Goal: Information Seeking & Learning: Learn about a topic

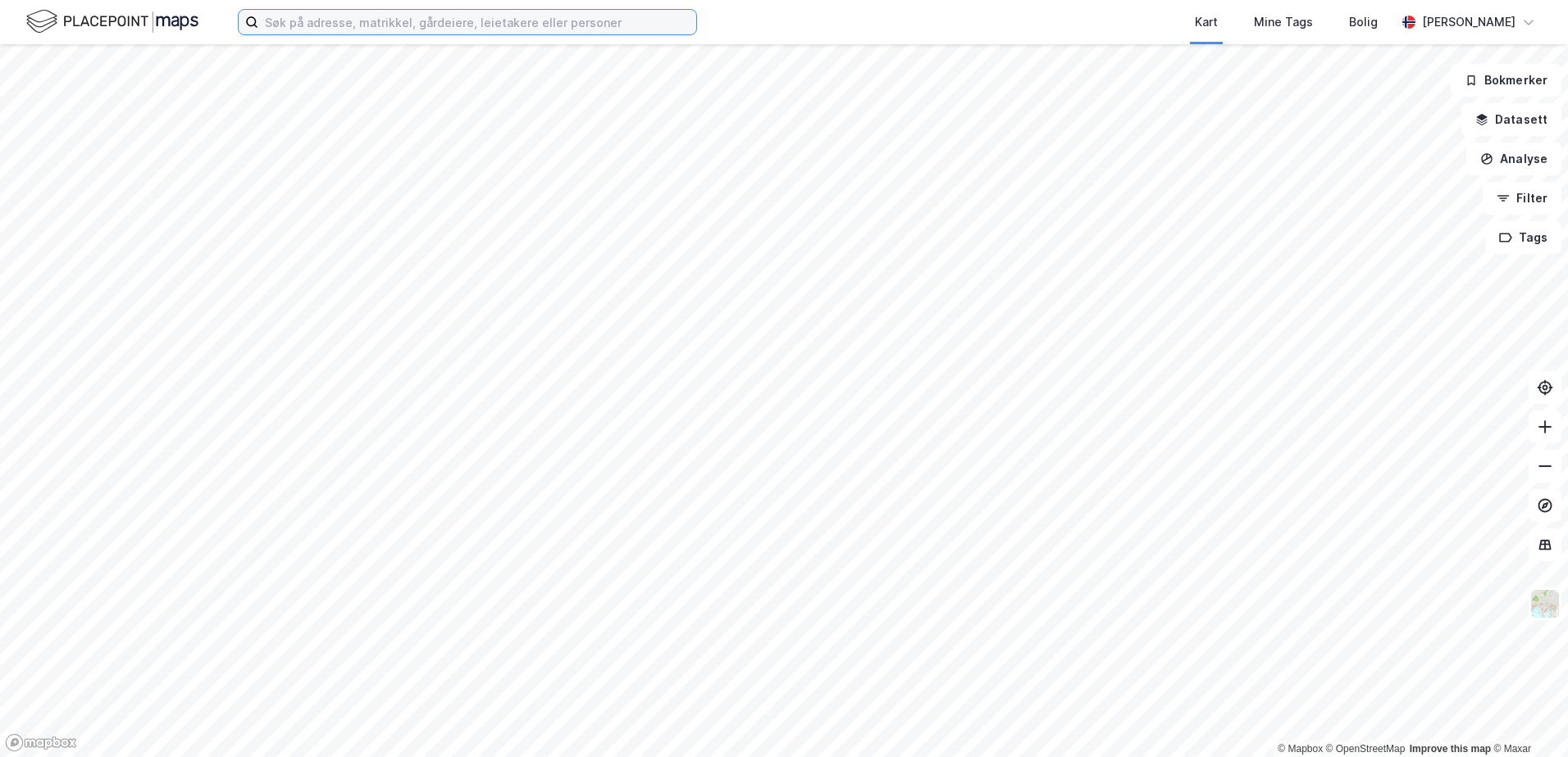
click at [312, 26] on input at bounding box center [477, 22] width 437 height 25
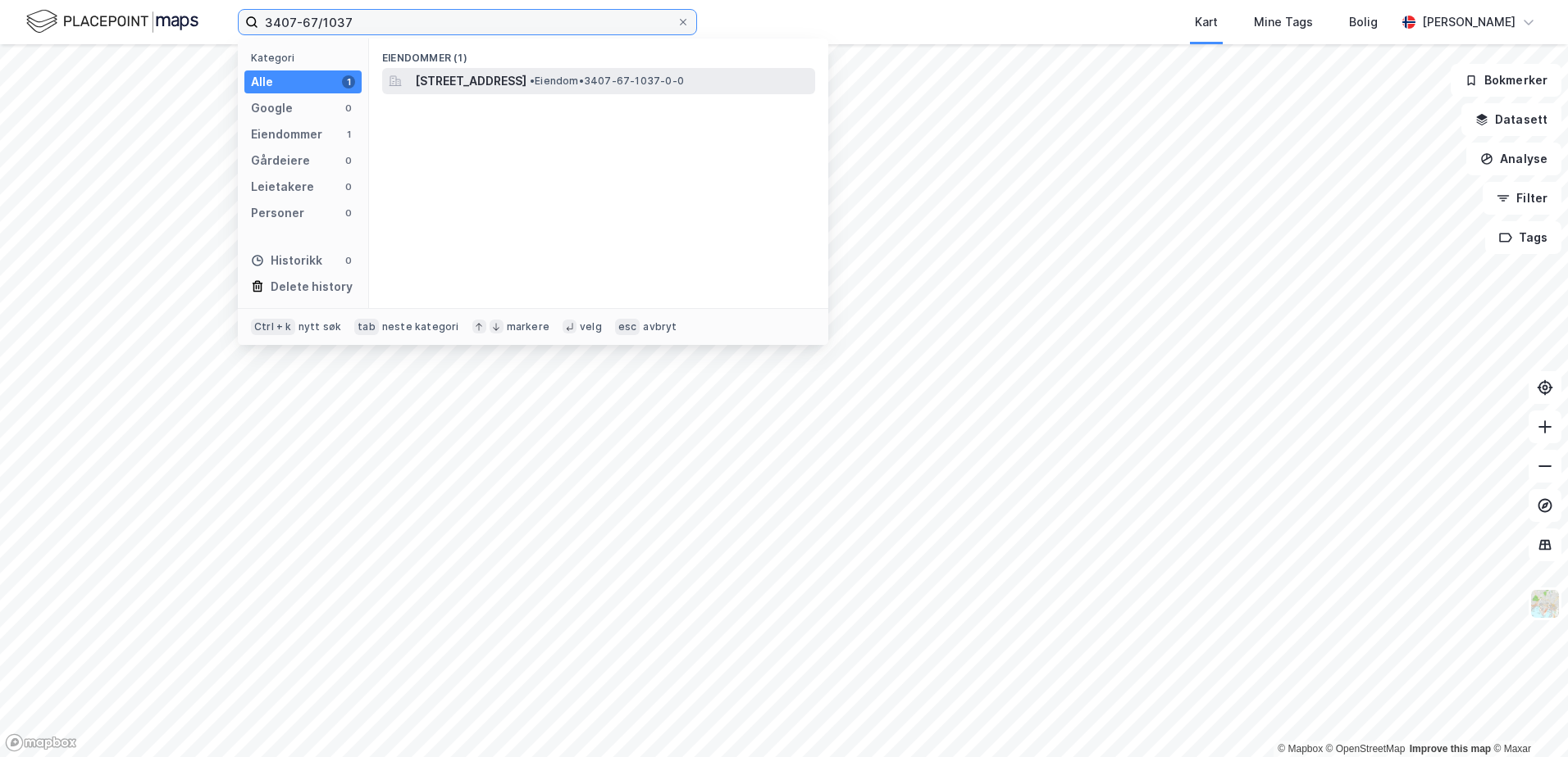
type input "3407-67/1037"
click at [477, 75] on span "[STREET_ADDRESS]" at bounding box center [470, 81] width 112 height 20
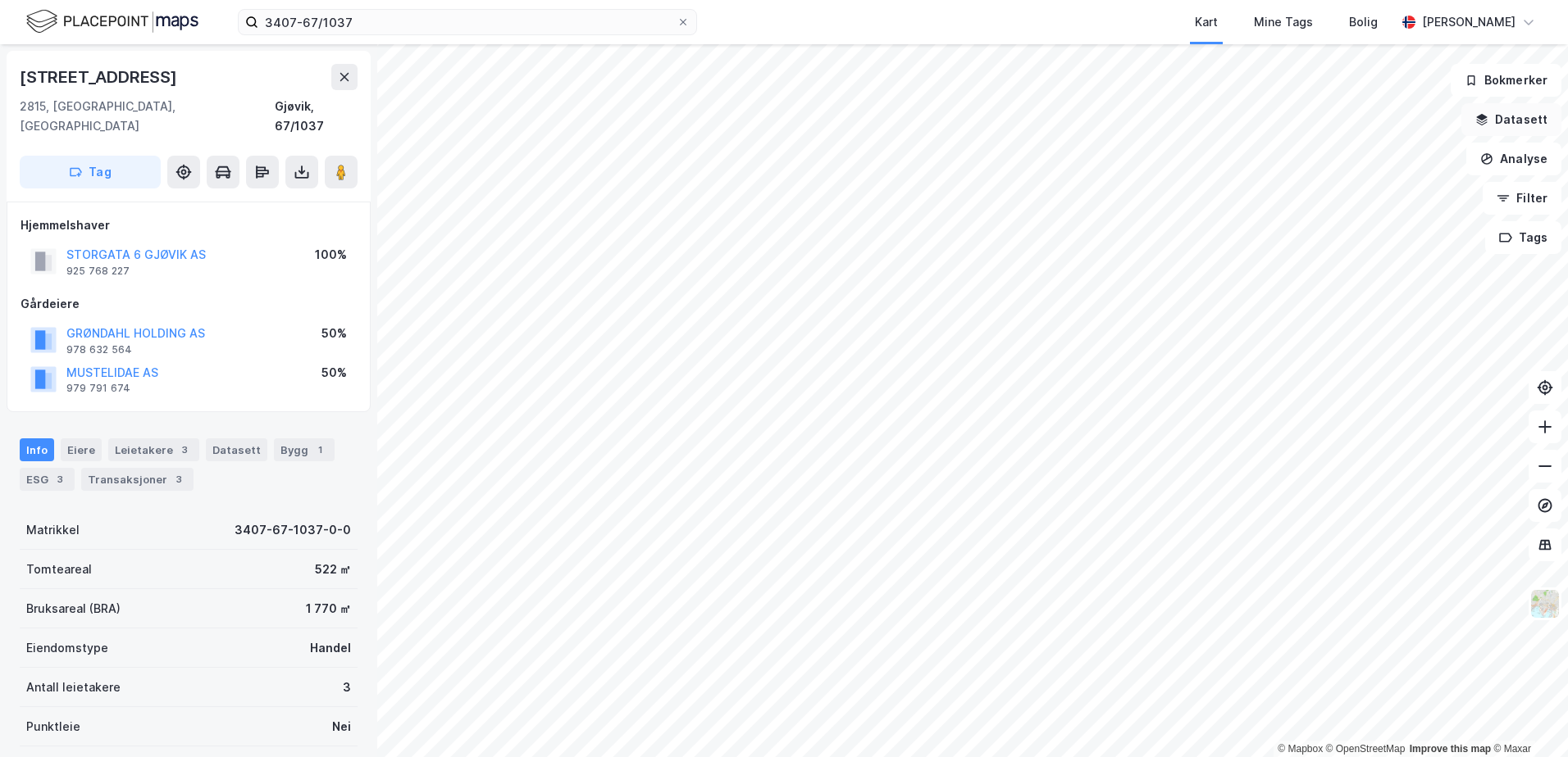
click at [1485, 117] on icon "button" at bounding box center [1482, 116] width 11 height 7
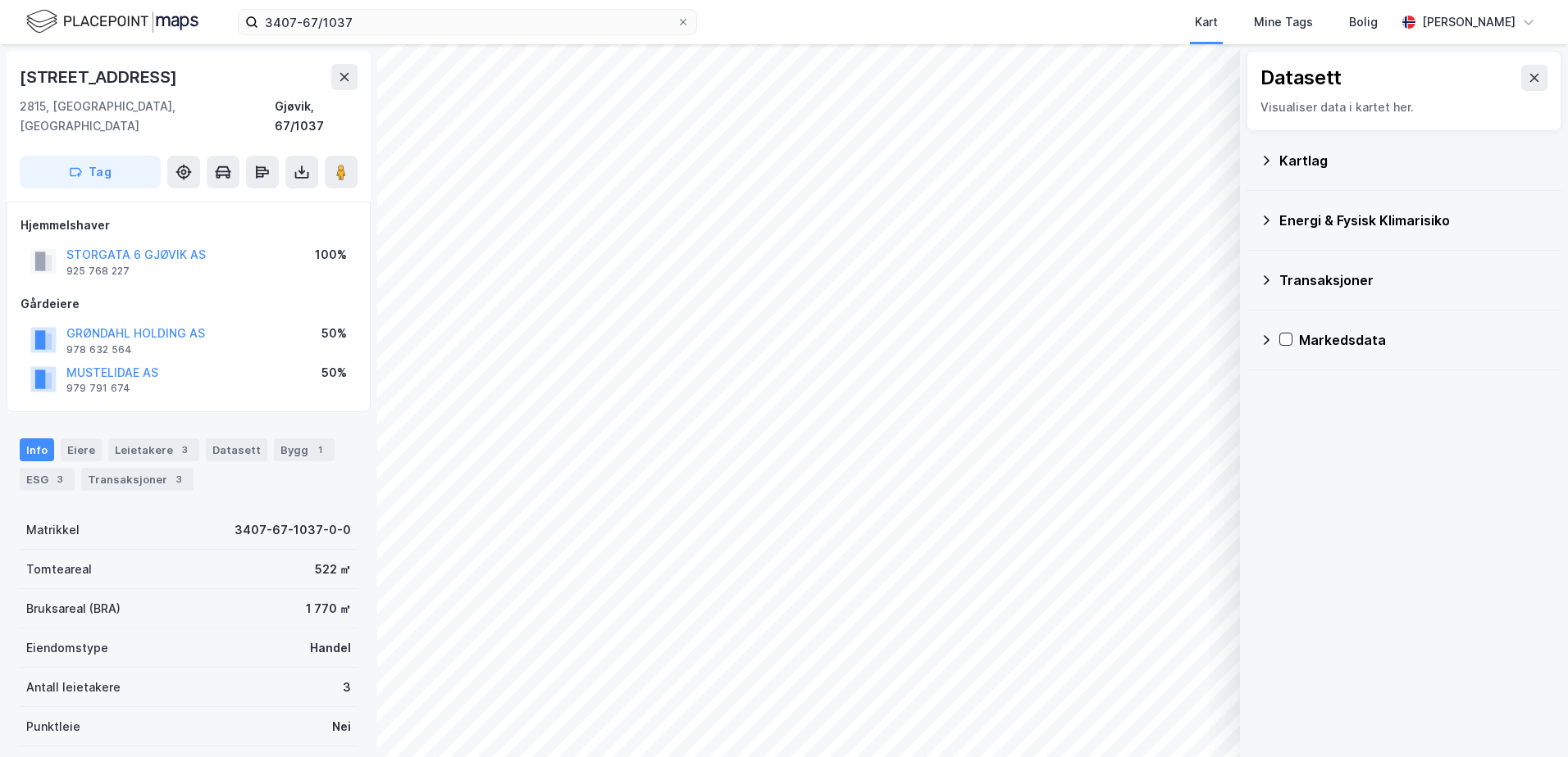
click at [1269, 164] on icon at bounding box center [1266, 160] width 13 height 13
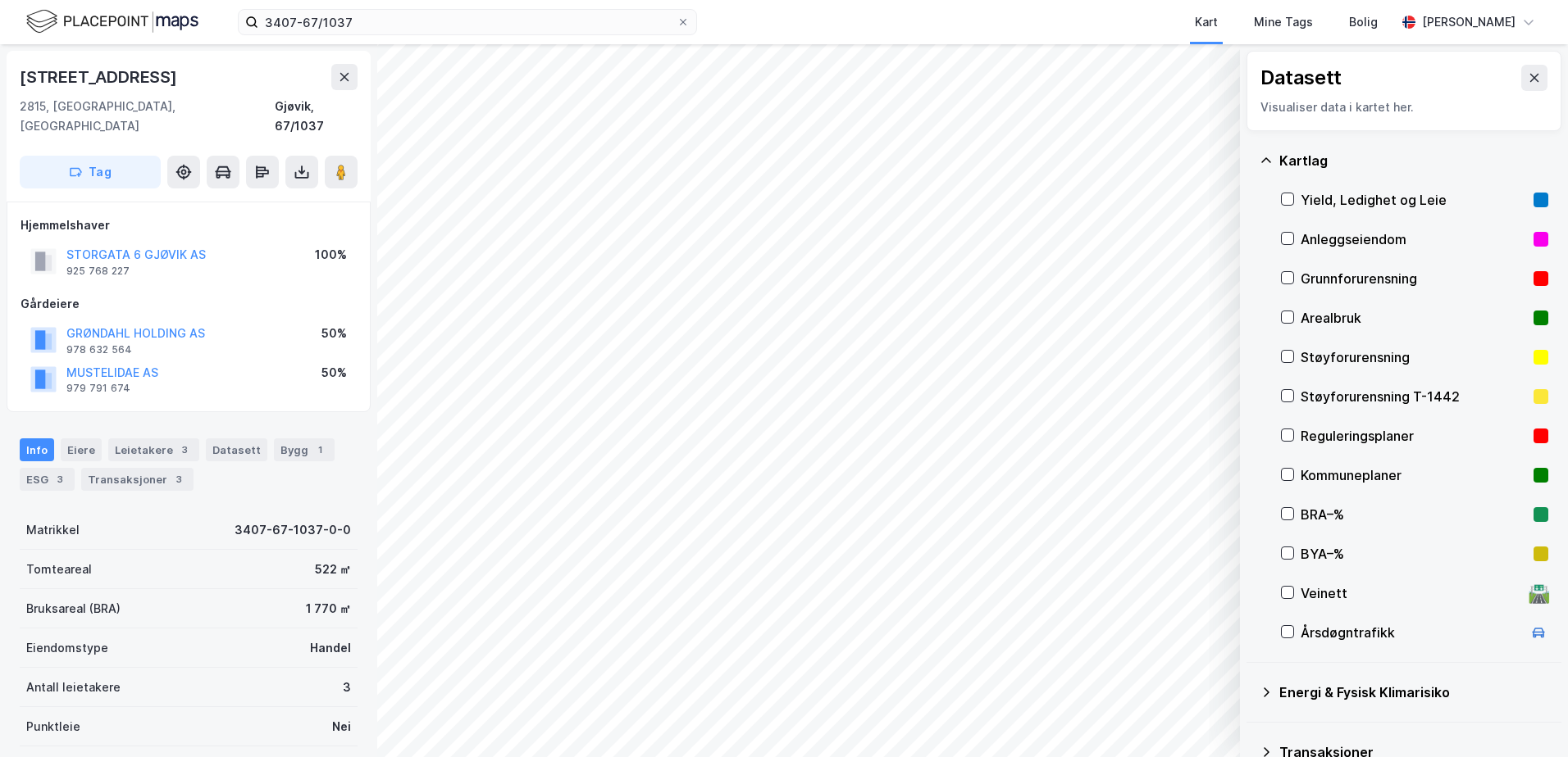
click at [1298, 432] on div "Reguleringsplaner" at bounding box center [1414, 436] width 268 height 39
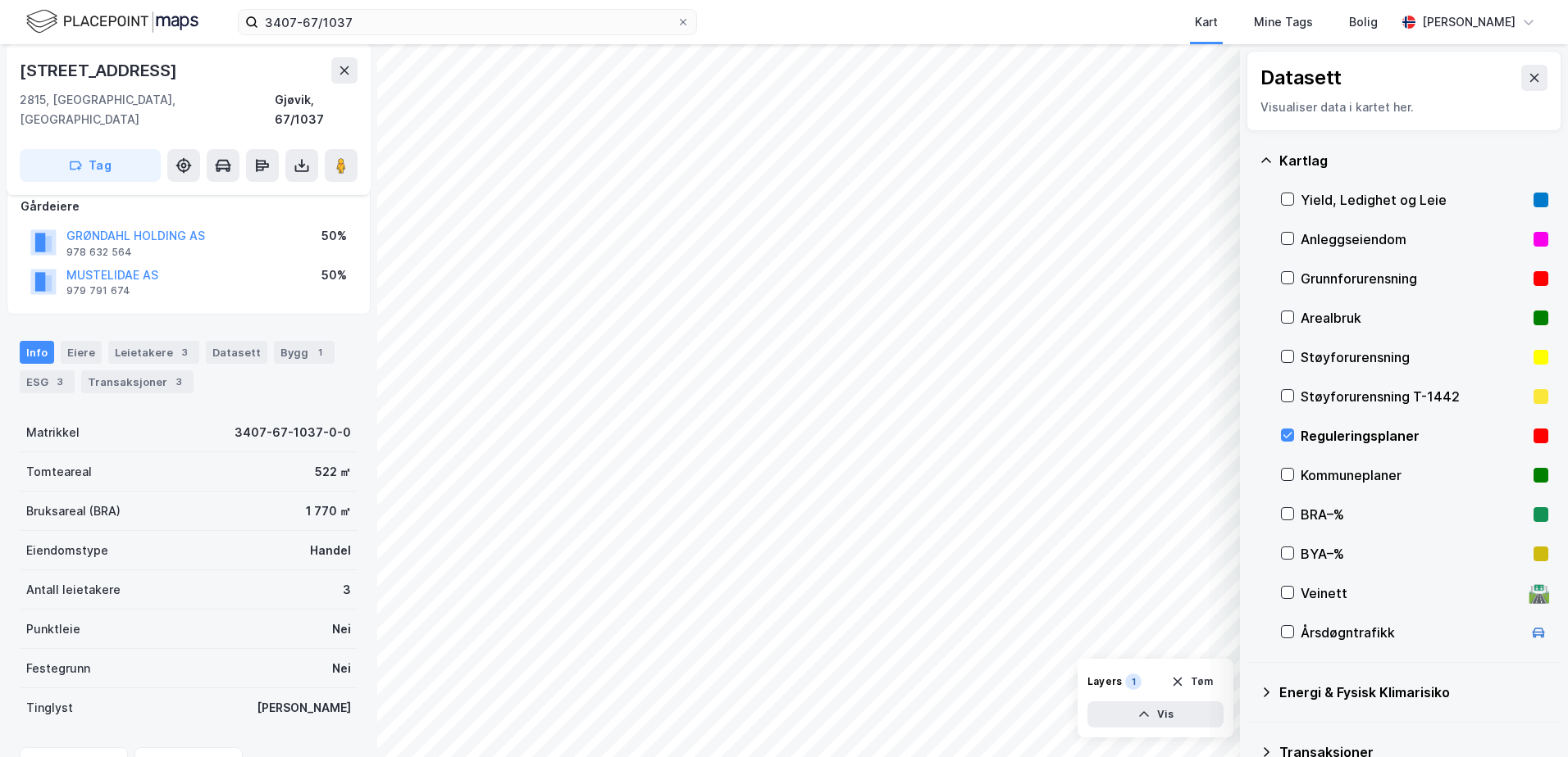
scroll to position [174, 0]
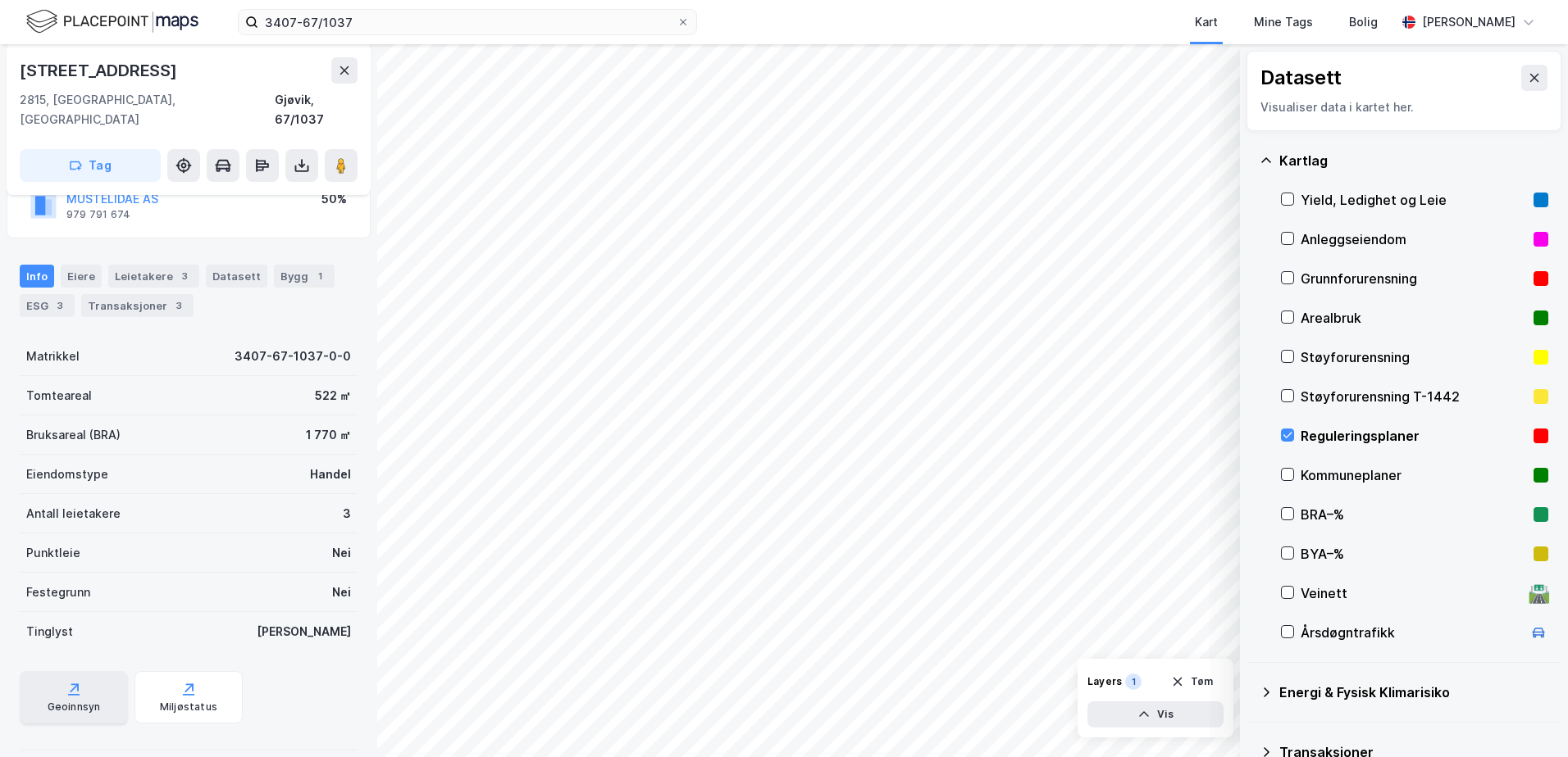
click at [90, 679] on div "Geoinnsyn" at bounding box center [74, 697] width 109 height 52
click at [1285, 434] on icon at bounding box center [1288, 435] width 12 height 12
click at [1289, 475] on icon at bounding box center [1288, 475] width 12 height 12
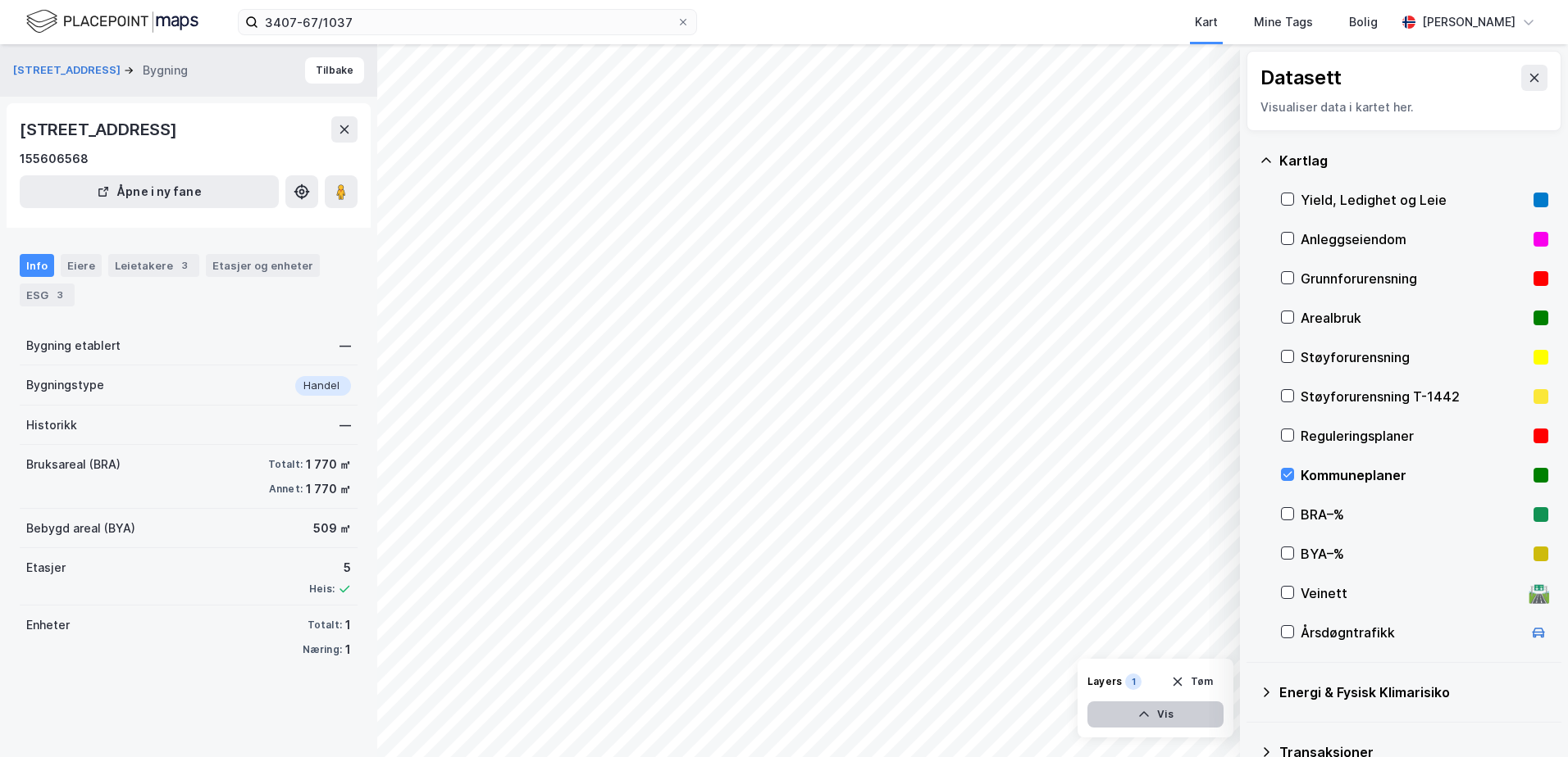
click at [1137, 715] on icon "button" at bounding box center [1143, 714] width 13 height 13
click at [1058, 681] on div "Kommuneplaner" at bounding box center [1074, 685] width 83 height 13
click at [1060, 685] on div "Kommuneplaner" at bounding box center [1074, 685] width 83 height 13
click at [1067, 686] on div "Kommuneplaner" at bounding box center [1074, 685] width 83 height 13
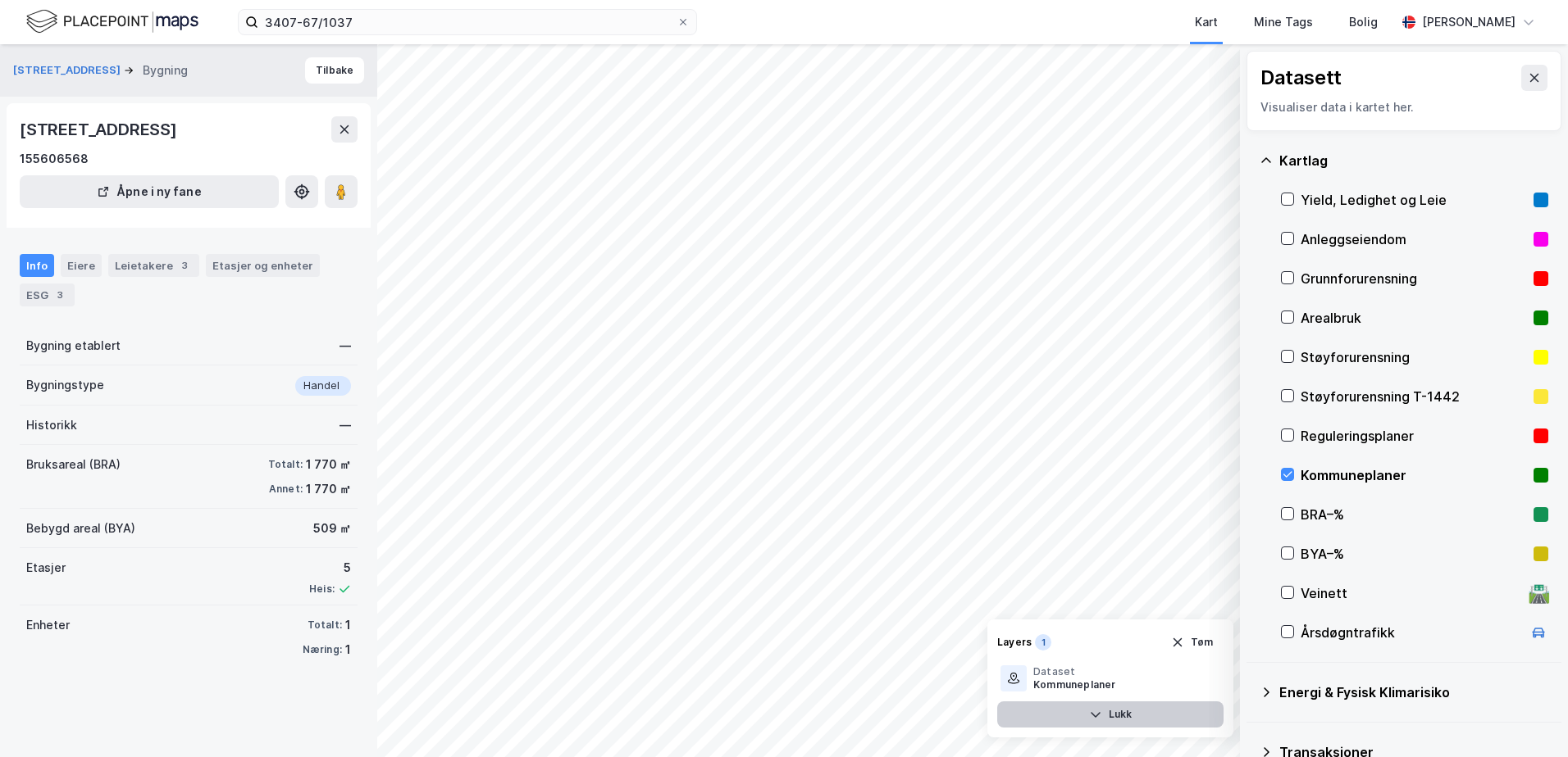
click at [1096, 718] on icon "button" at bounding box center [1095, 714] width 13 height 13
click at [1096, 712] on button "Vis" at bounding box center [1155, 715] width 136 height 27
click at [1098, 713] on icon "button" at bounding box center [1095, 714] width 13 height 13
click at [1099, 713] on button "Vis" at bounding box center [1155, 715] width 136 height 27
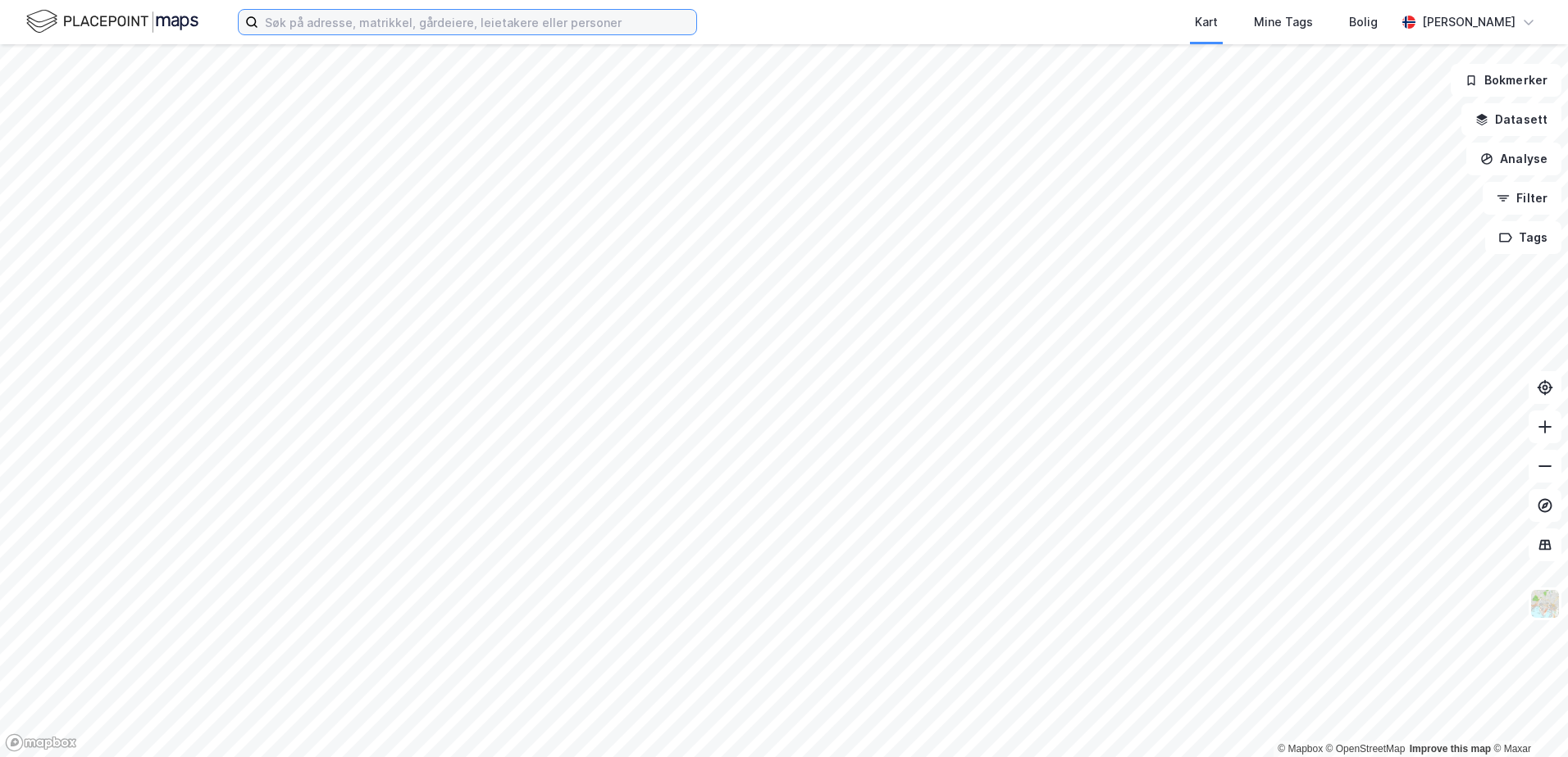
click at [382, 17] on input at bounding box center [477, 22] width 437 height 25
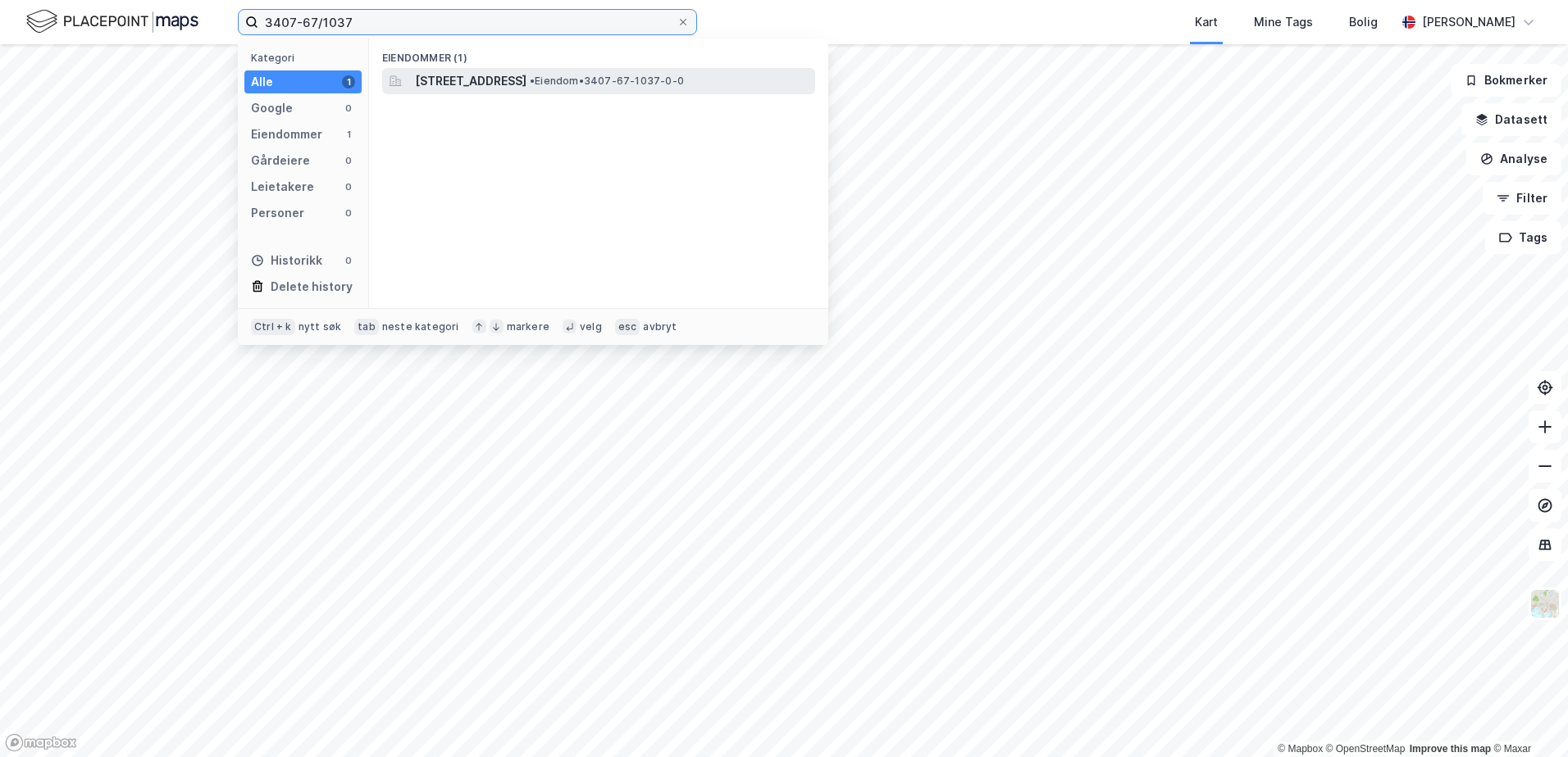
type input "3407-67/1037"
click at [493, 72] on span "[STREET_ADDRESS]" at bounding box center [470, 81] width 112 height 20
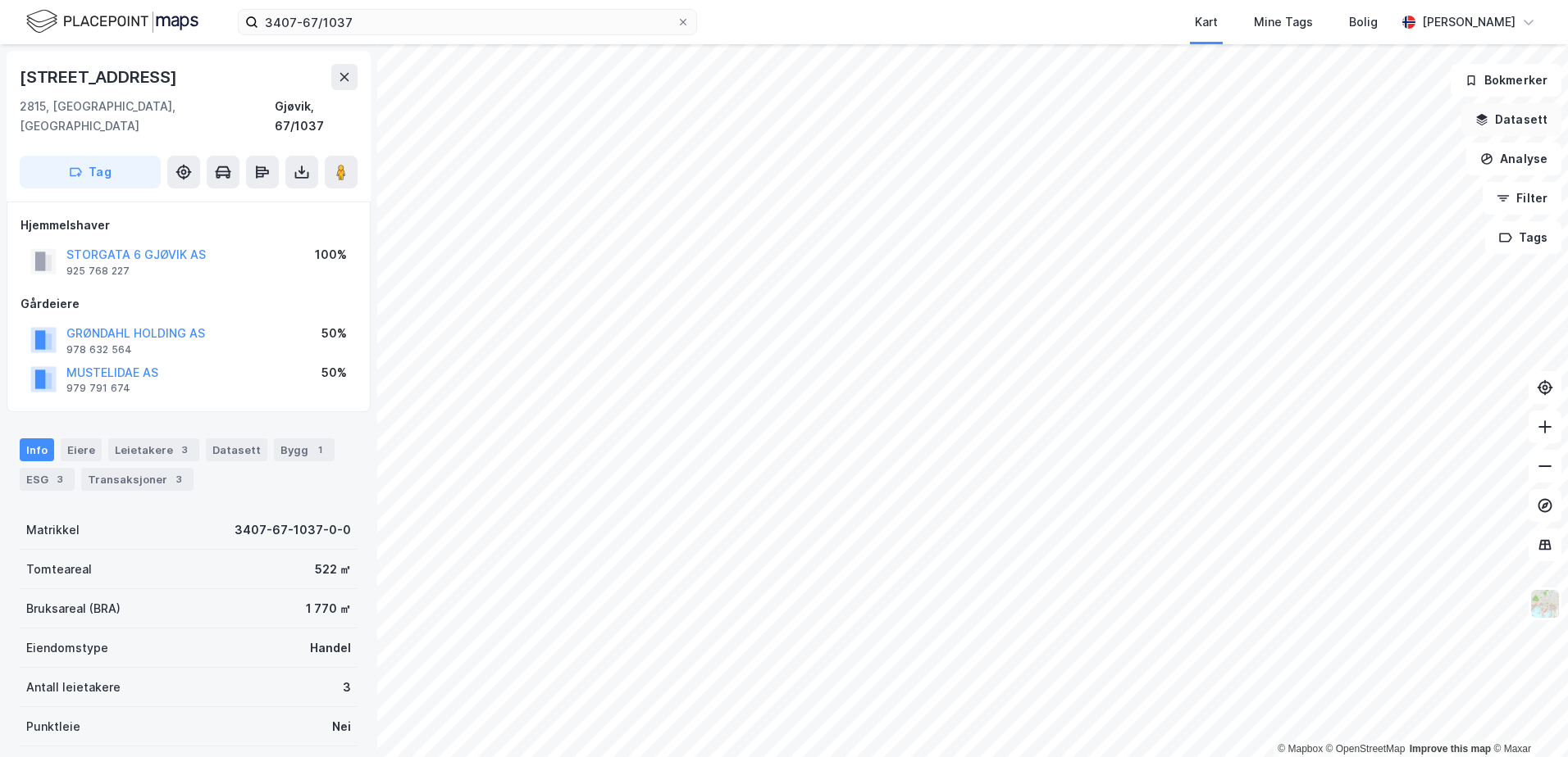
click at [1486, 116] on icon "button" at bounding box center [1482, 116] width 11 height 7
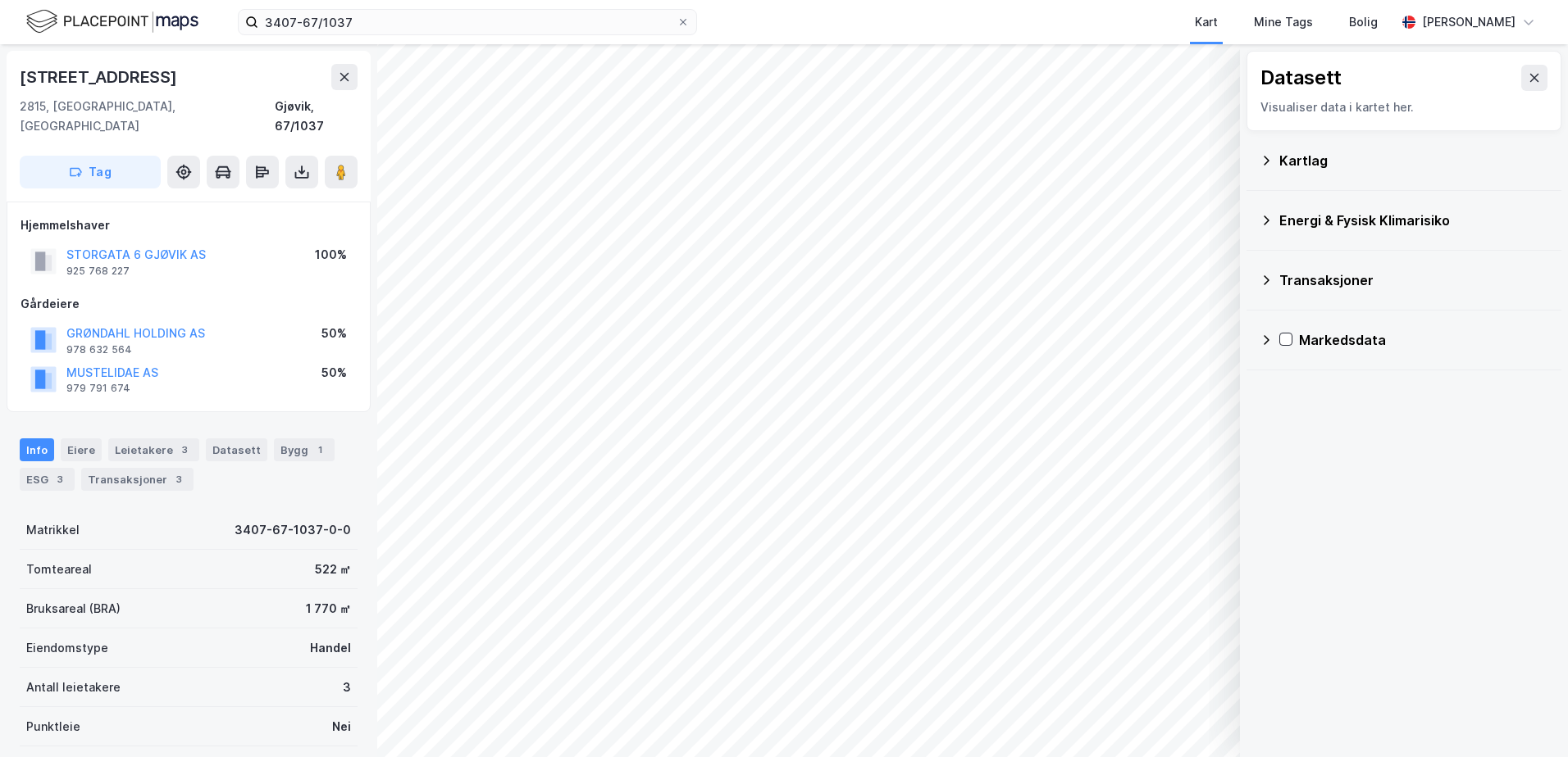
click at [1266, 218] on icon at bounding box center [1267, 220] width 6 height 10
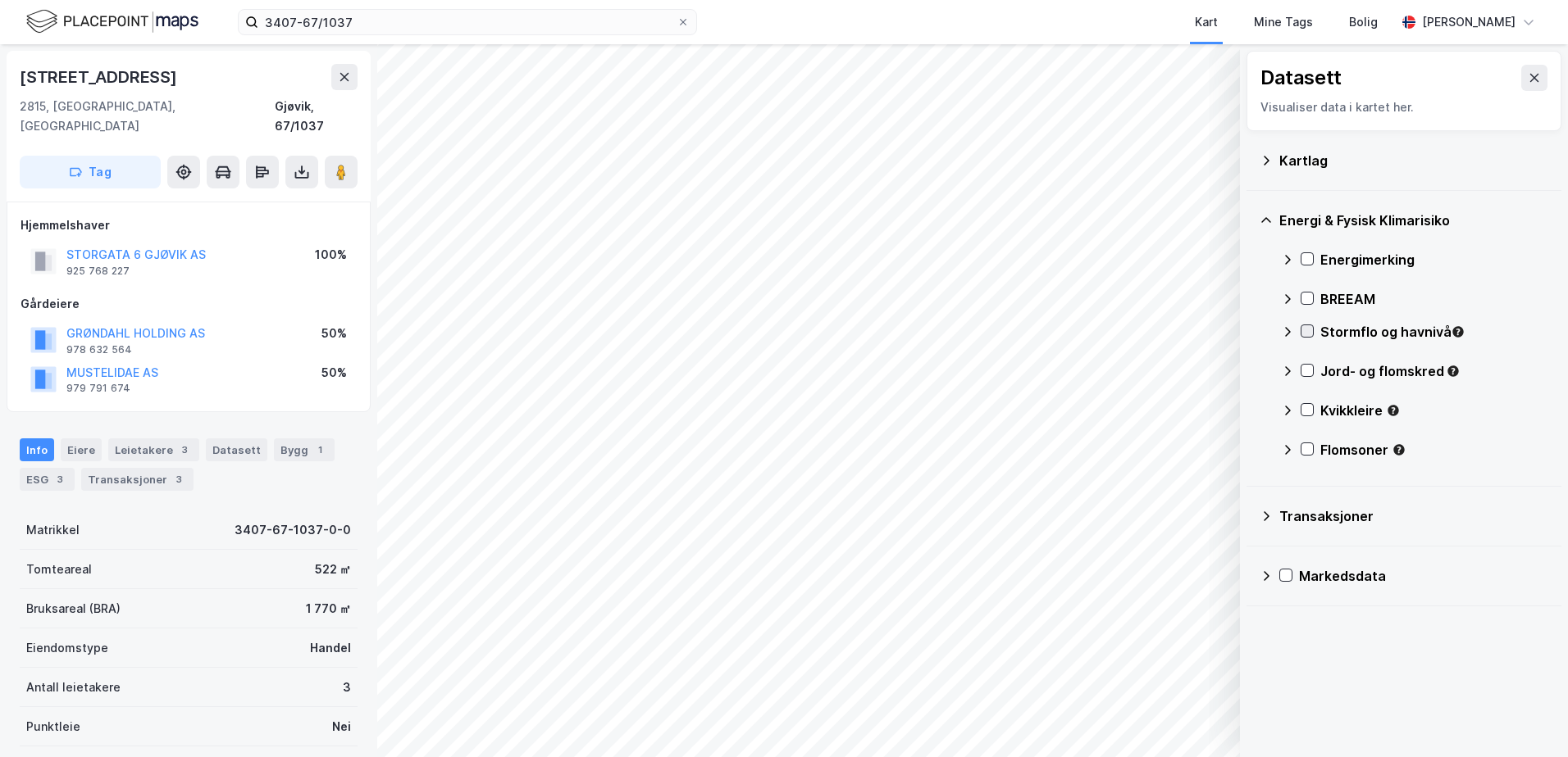
click at [1311, 335] on icon at bounding box center [1307, 332] width 12 height 12
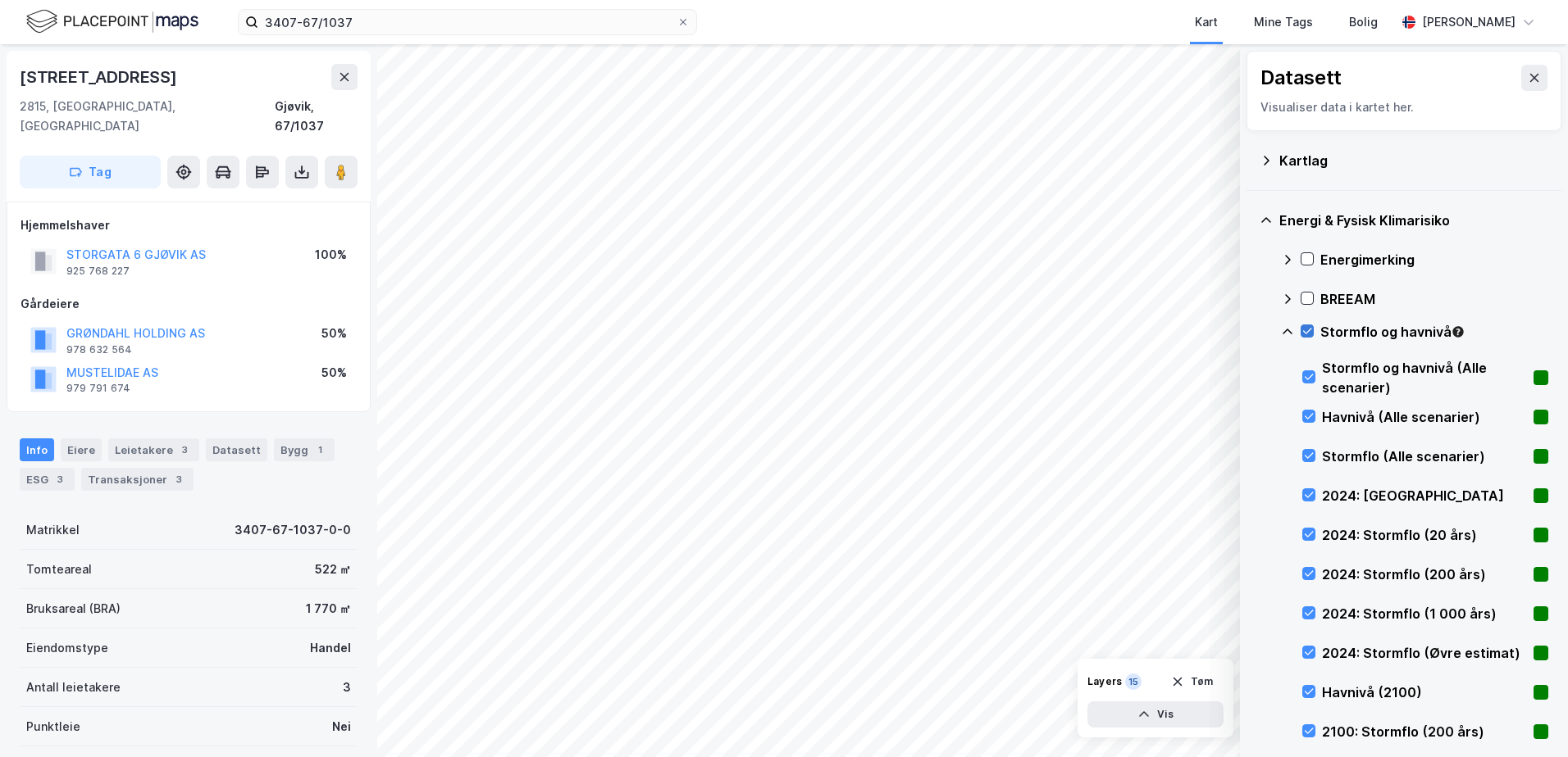
click at [1307, 330] on icon at bounding box center [1307, 332] width 12 height 12
click at [1289, 327] on icon at bounding box center [1287, 332] width 13 height 13
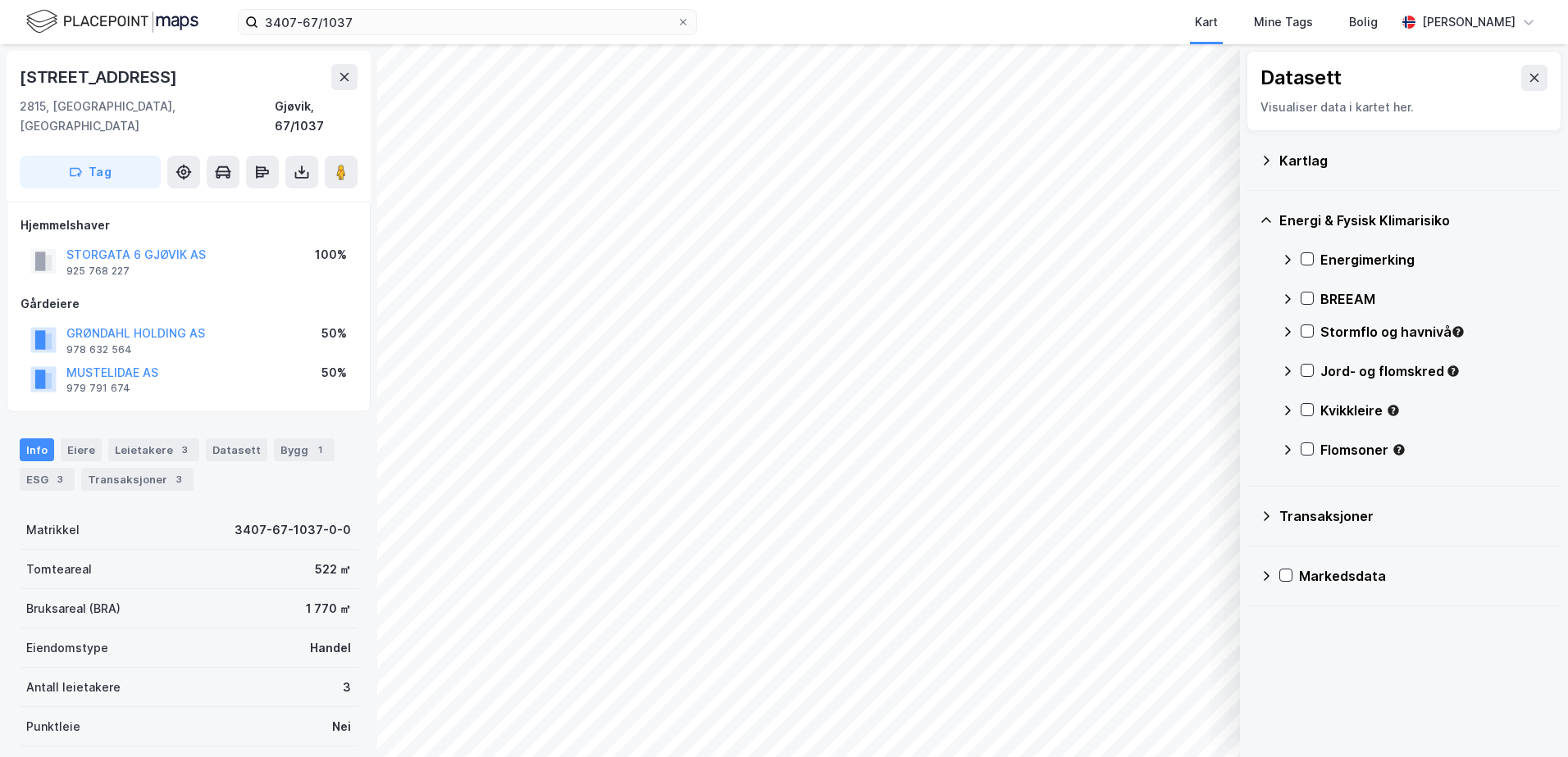
click at [1290, 330] on icon at bounding box center [1287, 332] width 13 height 13
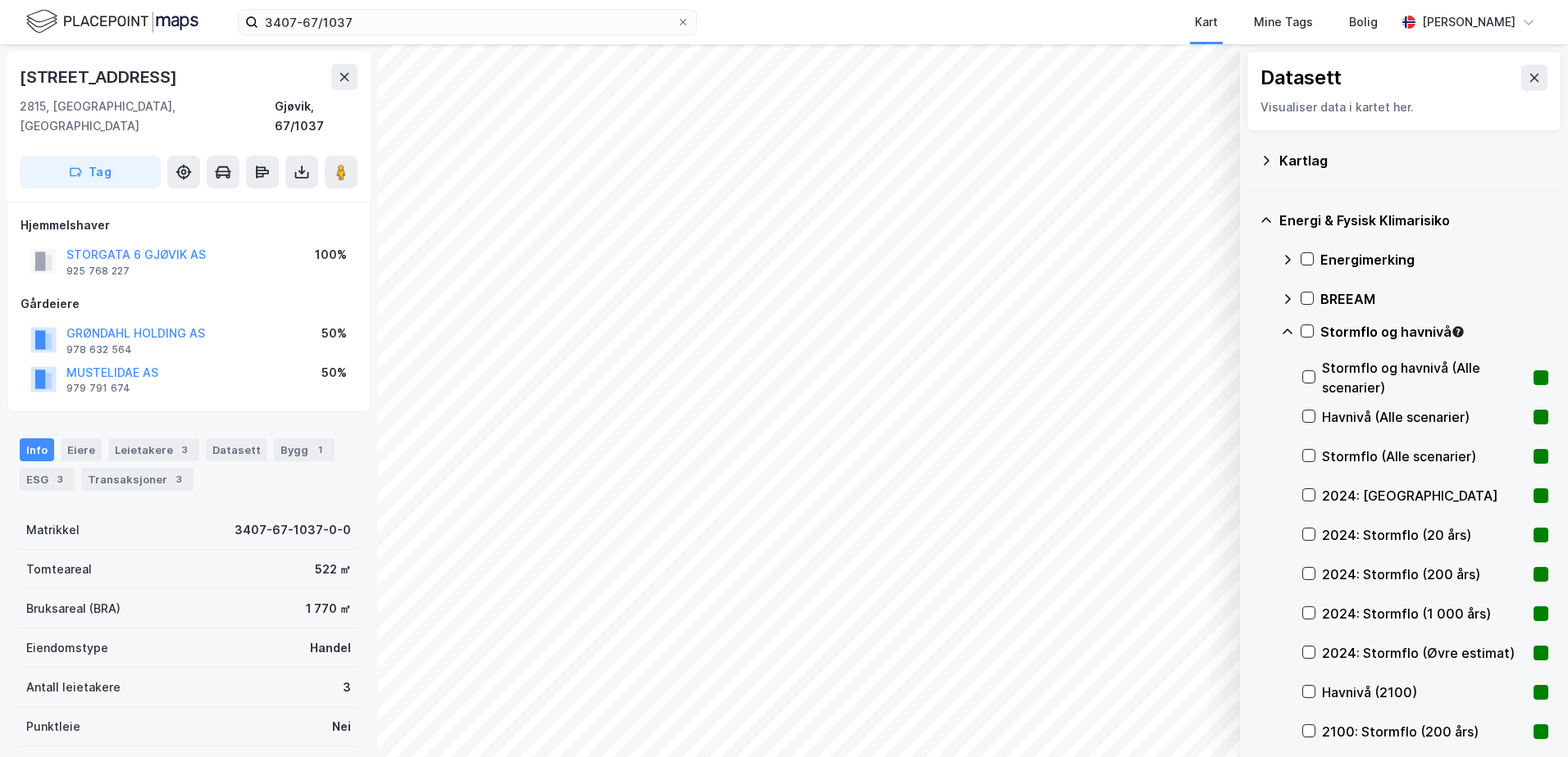
click at [1289, 330] on icon at bounding box center [1288, 332] width 10 height 6
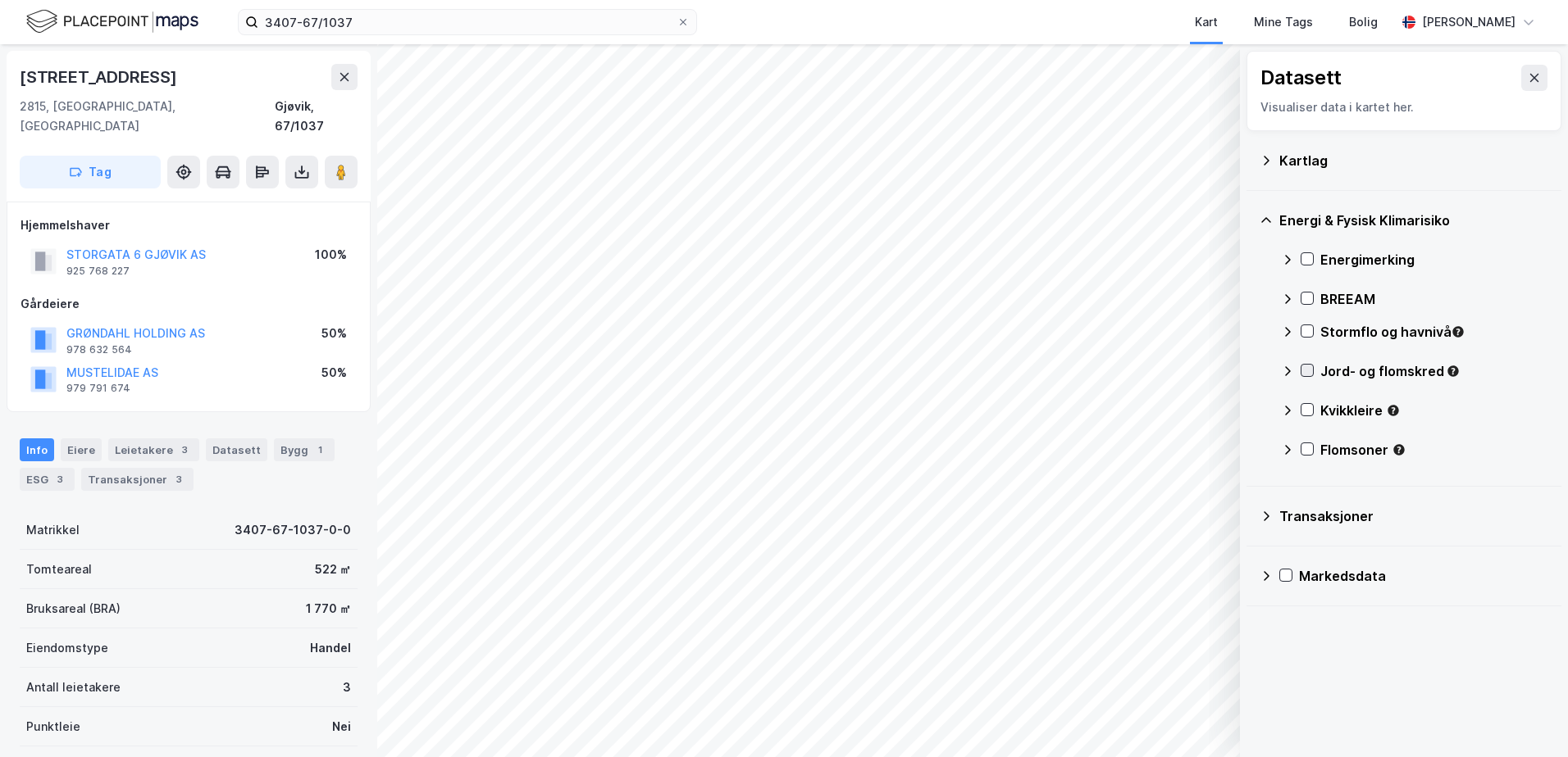
click at [1303, 366] on icon at bounding box center [1307, 371] width 12 height 12
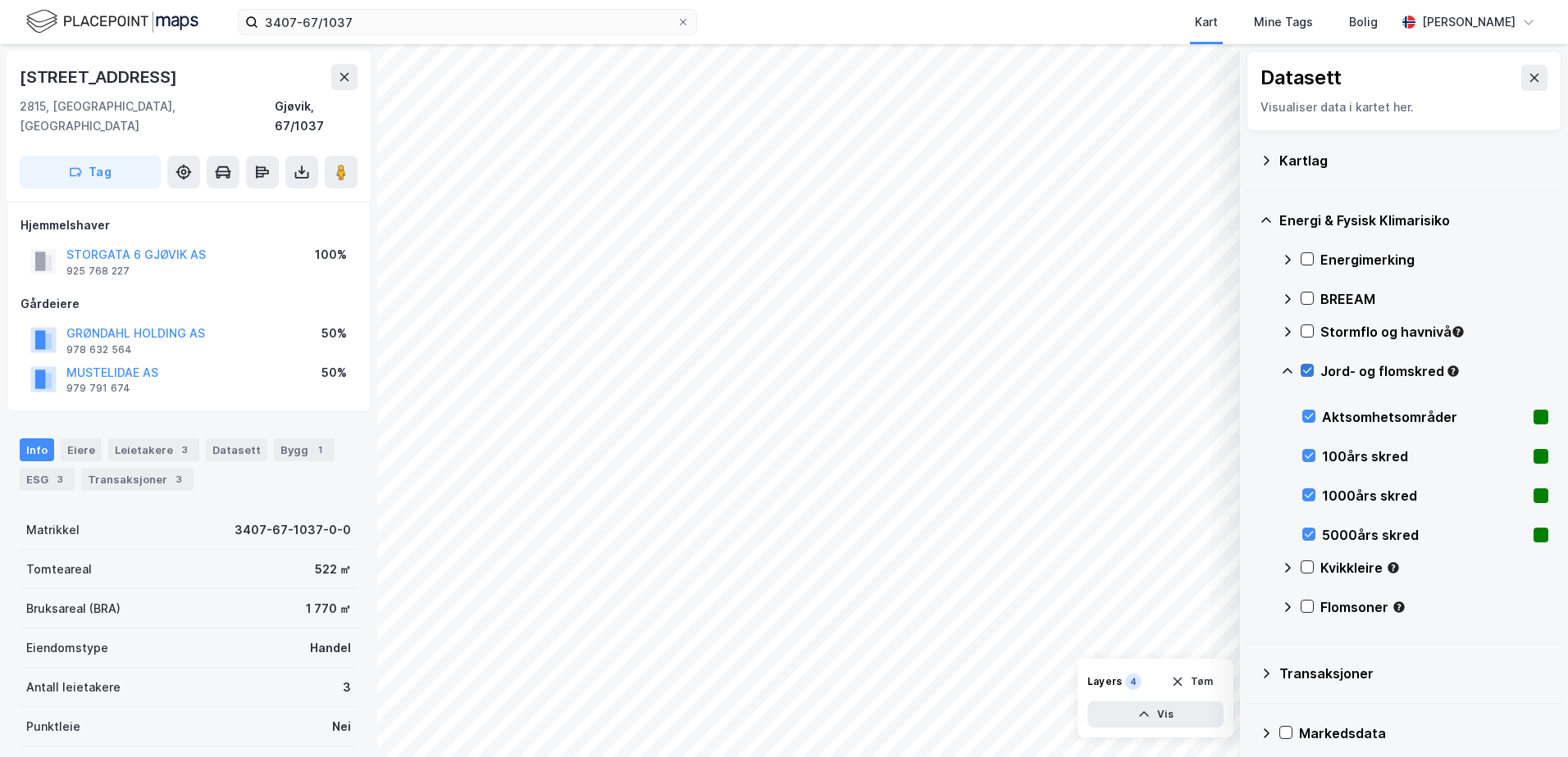
click at [1306, 368] on icon at bounding box center [1307, 371] width 12 height 12
click at [1284, 370] on icon at bounding box center [1287, 371] width 13 height 13
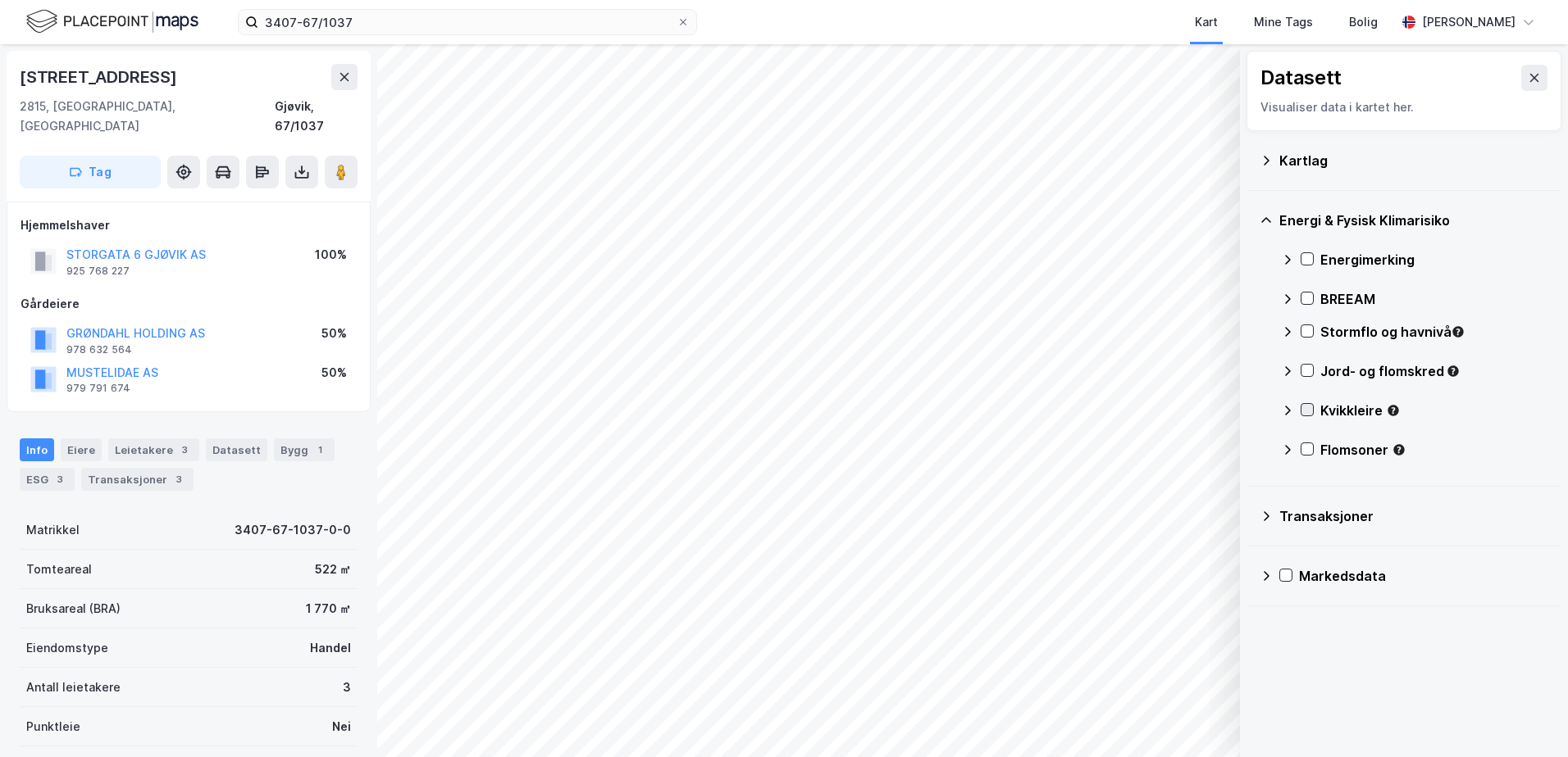
click at [1308, 411] on icon at bounding box center [1307, 411] width 9 height 6
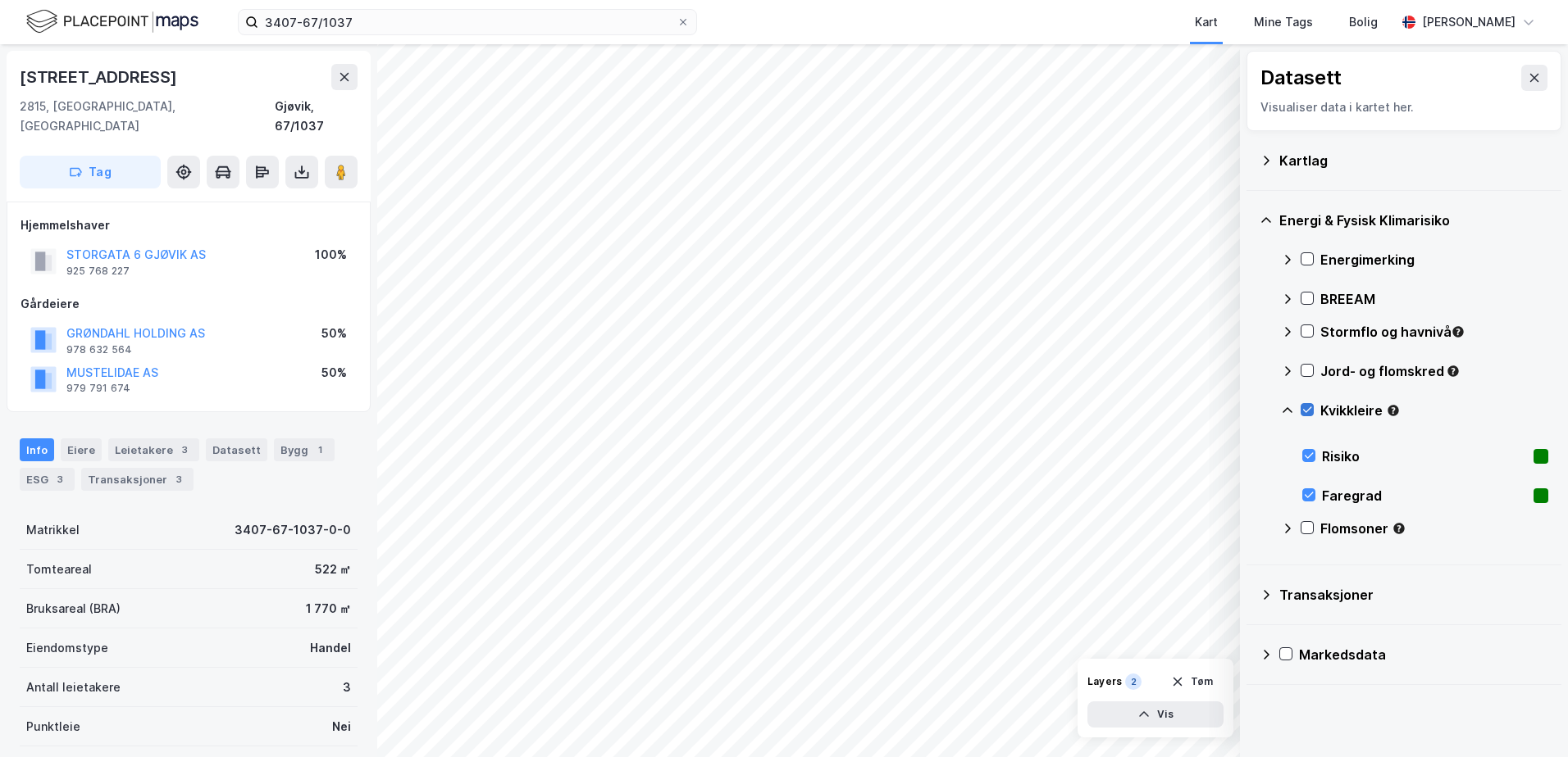
click at [1307, 411] on icon at bounding box center [1307, 410] width 12 height 12
click at [1293, 410] on icon at bounding box center [1287, 410] width 13 height 13
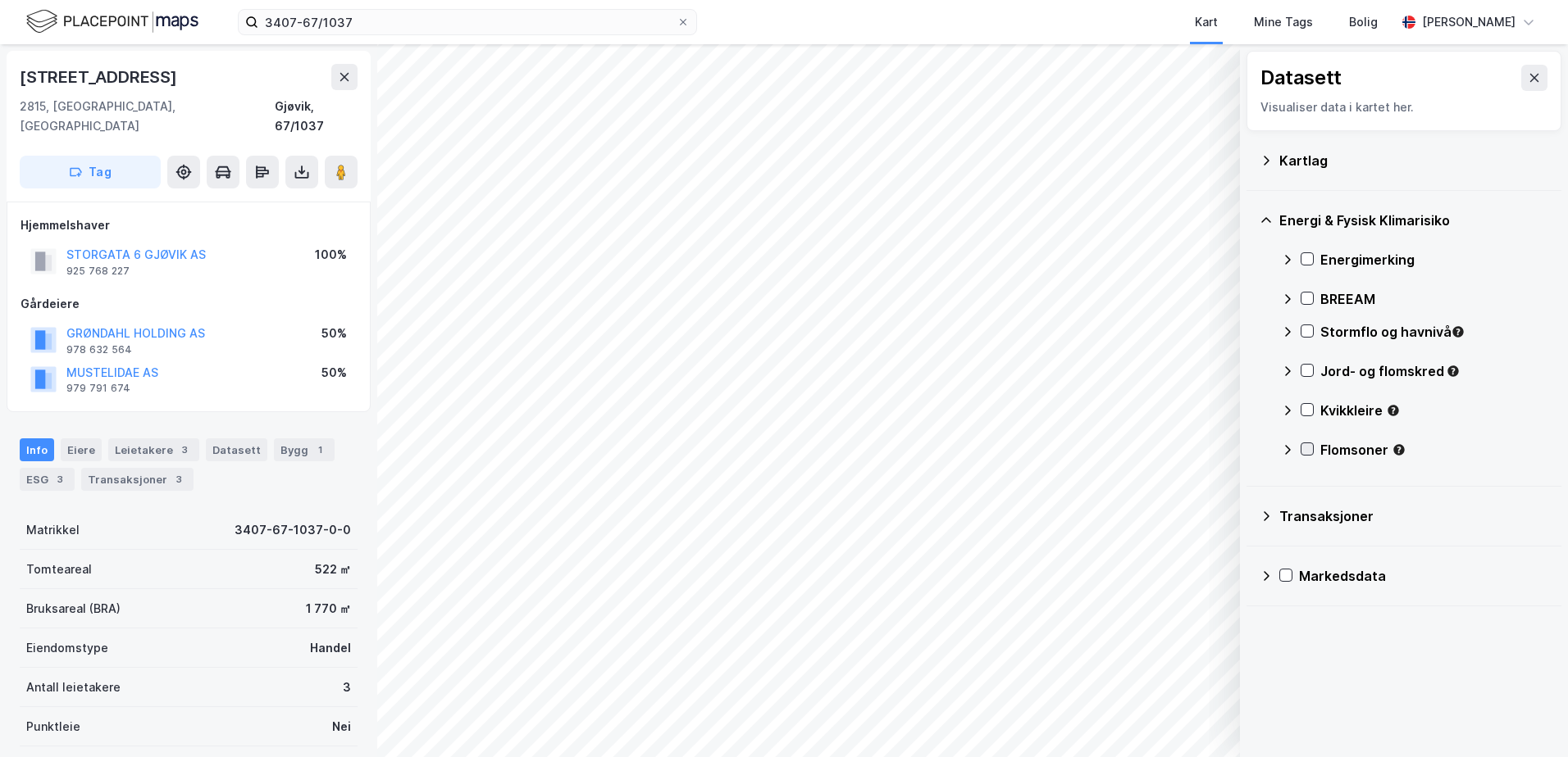
click at [1307, 452] on icon at bounding box center [1307, 449] width 12 height 12
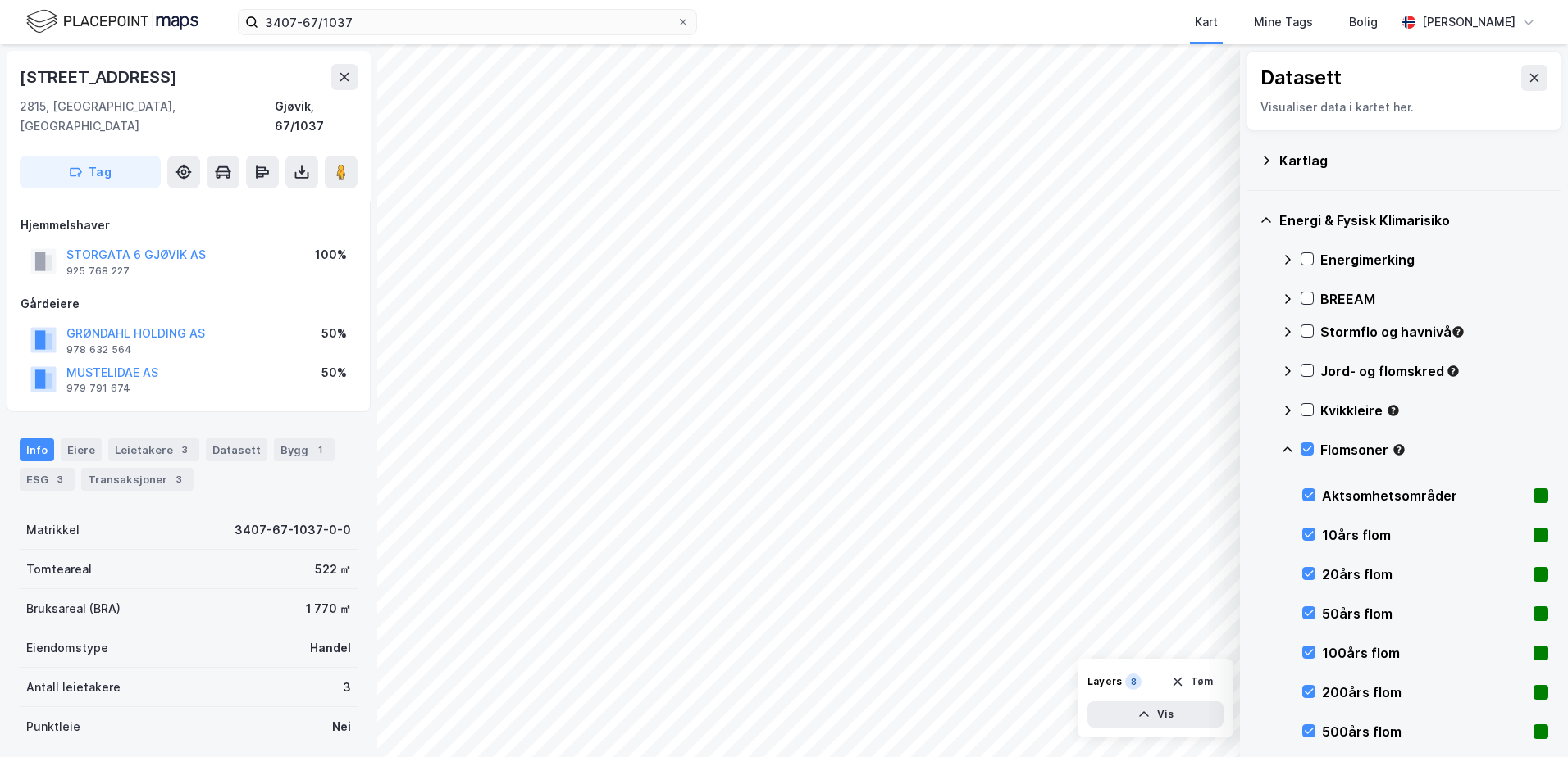
click at [1308, 534] on icon at bounding box center [1309, 535] width 12 height 12
click at [1306, 570] on icon at bounding box center [1309, 573] width 12 height 12
click at [1310, 608] on icon at bounding box center [1309, 613] width 12 height 12
click at [1308, 653] on icon at bounding box center [1309, 652] width 12 height 12
click at [1310, 696] on icon at bounding box center [1309, 692] width 12 height 12
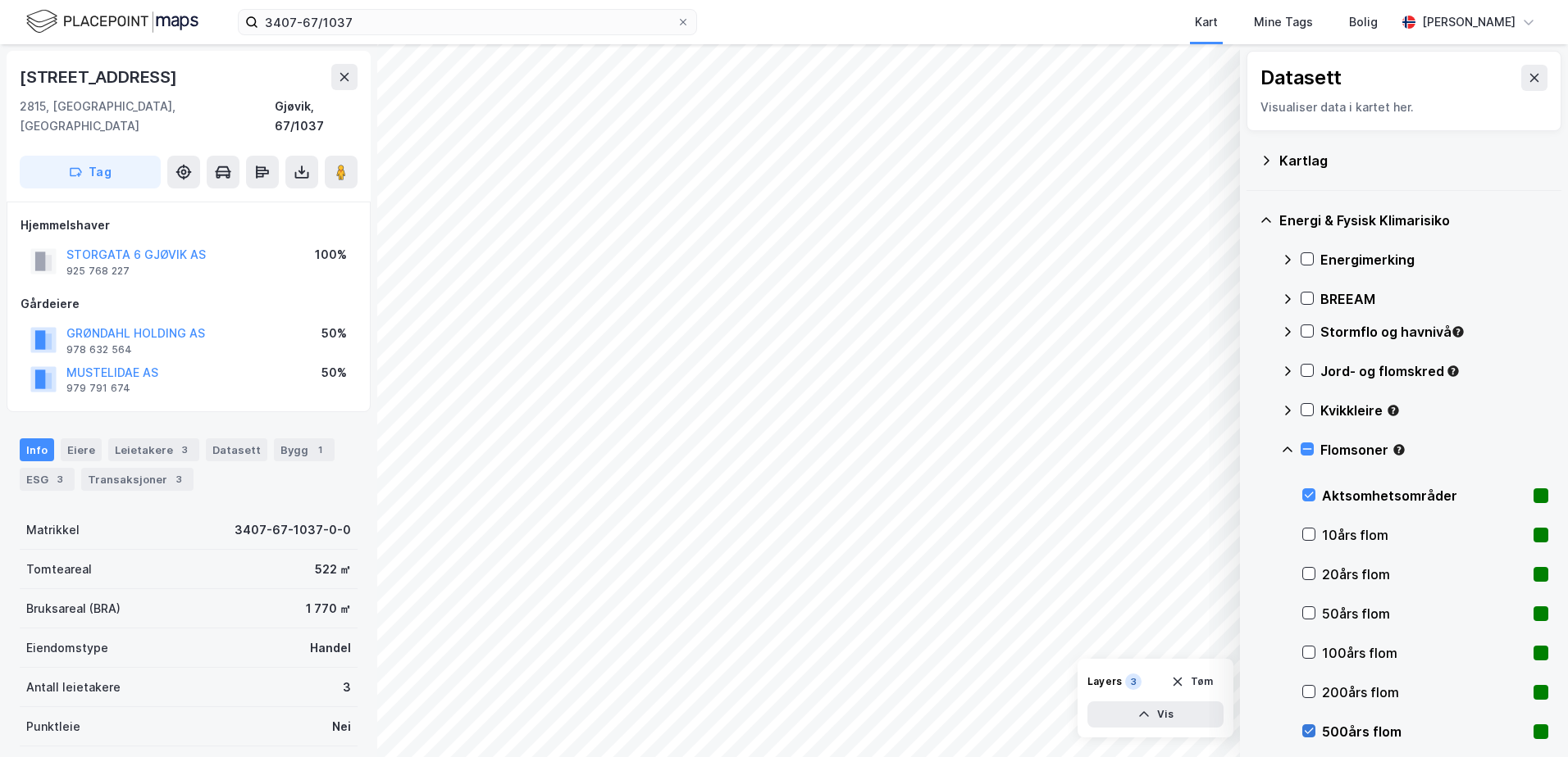
click at [1312, 728] on icon at bounding box center [1309, 731] width 12 height 12
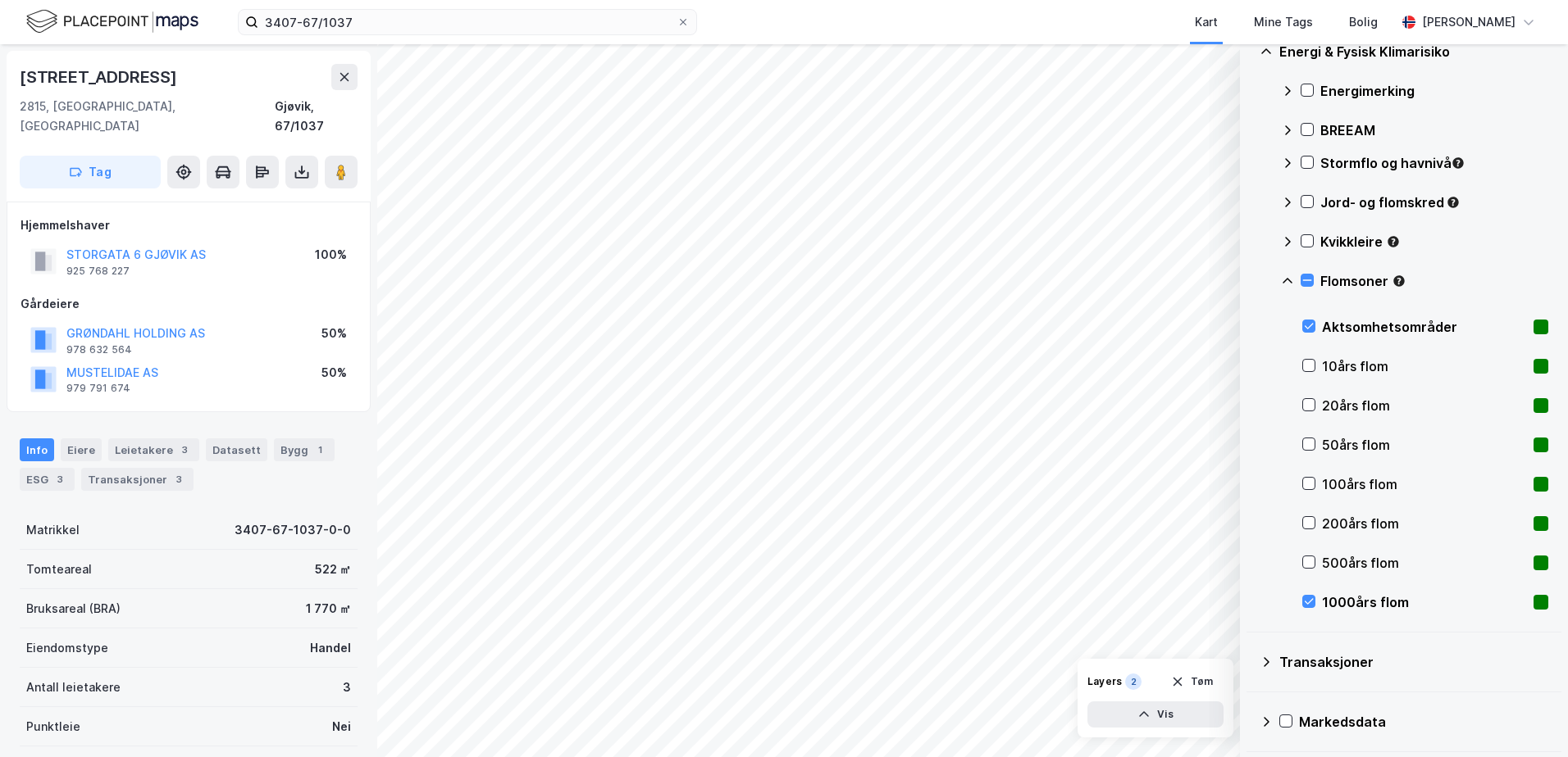
scroll to position [171, 0]
click at [1306, 599] on icon at bounding box center [1309, 600] width 12 height 12
click at [1281, 591] on div "Energimerking BREEAM Stormflo og havnivå Jord- og flomskred Kvikkleire Flomsone…" at bounding box center [1414, 345] width 268 height 551
